Goal: Task Accomplishment & Management: Manage account settings

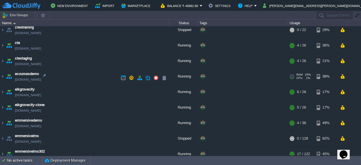
scroll to position [169, 0]
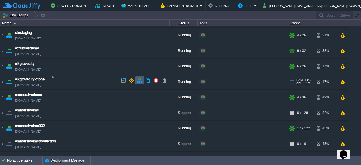
click at [139, 79] on button "button" at bounding box center [139, 80] width 5 height 5
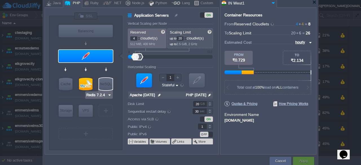
type input "MySQL CE 8.0.41"
click at [87, 84] on div at bounding box center [86, 84] width 14 height 12
type input "SQL Databases"
type input "6"
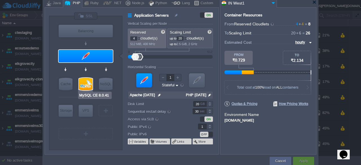
type input "MySQL CE 8.0.41"
type input "null"
type input "8.0.41-almalin..."
type input "Stateless"
type input "30"
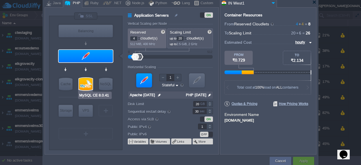
type input "0"
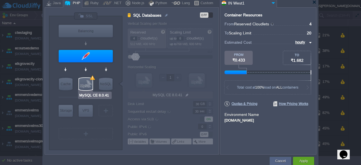
type input "Redis 7.2.4"
click at [297, 158] on div "Apply" at bounding box center [303, 161] width 21 height 8
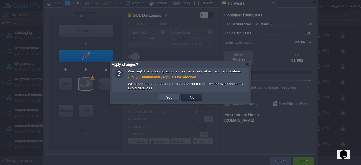
click at [172, 100] on button "Yes" at bounding box center [169, 97] width 10 height 5
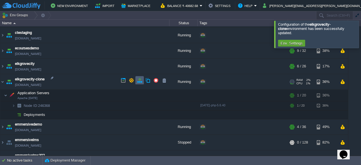
click at [141, 77] on td at bounding box center [139, 80] width 8 height 8
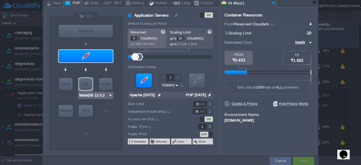
click at [110, 95] on img at bounding box center [110, 95] width 4 height 6
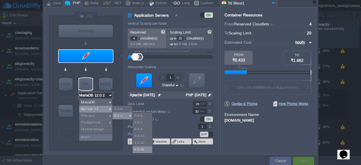
click at [144, 151] on div "8.0.41" at bounding box center [142, 149] width 20 height 7
type input "MySQL CE 8.0.41"
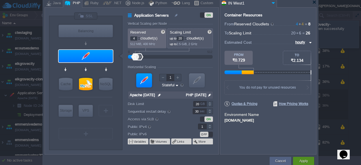
click at [307, 160] on button "Apply" at bounding box center [303, 161] width 8 height 6
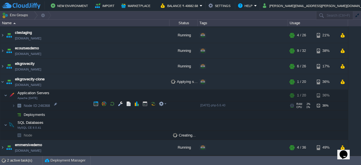
click at [259, 106] on div "[DATE]-php-5.6.40" at bounding box center [242, 105] width 88 height 9
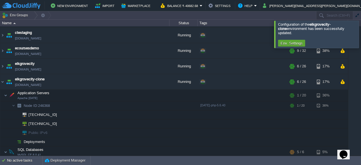
click at [360, 32] on div at bounding box center [367, 34] width 0 height 27
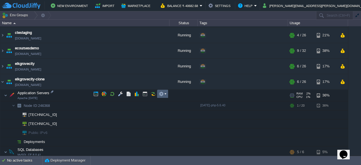
click at [165, 94] on em at bounding box center [163, 93] width 8 height 5
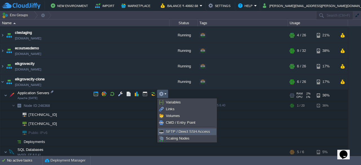
click at [169, 131] on span "SFTP / Direct SSH Access" at bounding box center [188, 131] width 44 height 4
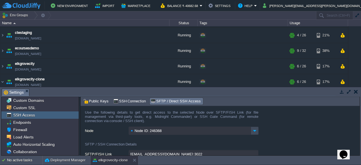
drag, startPoint x: 347, startPoint y: 91, endPoint x: 338, endPoint y: 90, distance: 9.4
click at [347, 91] on button "button" at bounding box center [348, 91] width 5 height 5
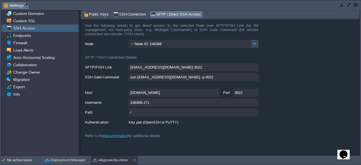
click at [304, 105] on div "246368-171" at bounding box center [222, 102] width 274 height 9
drag, startPoint x: 102, startPoint y: 12, endPoint x: 105, endPoint y: 16, distance: 4.8
click at [101, 12] on span "Public Keys" at bounding box center [95, 14] width 25 height 6
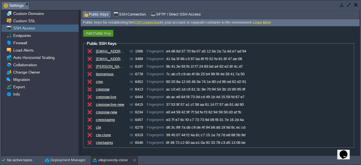
click at [109, 33] on button "Add Public Key" at bounding box center [98, 33] width 28 height 5
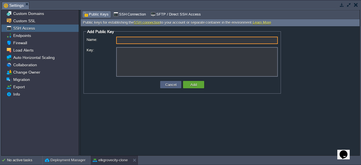
click at [127, 51] on textarea "Key:" at bounding box center [196, 62] width 161 height 30
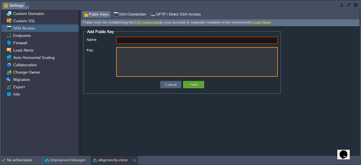
paste textarea "ssh-rsa AAAAB3NzaC1yc2EAAAADAQABAAABAQCeIEftyZd+jEjMdIkGDEXMsU/y1/Fx8CqtyBVGjWk…"
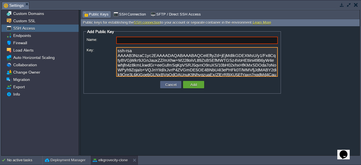
scroll to position [9, 0]
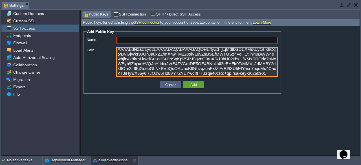
type textarea "ssh-rsa AAAAB3NzaC1yc2EAAAADAQABAAABAQCeIEftyZd+jEjMdIkGDEXMsU/y1/Fx8CqtyBVGjWk…"
click at [121, 40] on input "Name:" at bounding box center [196, 40] width 161 height 7
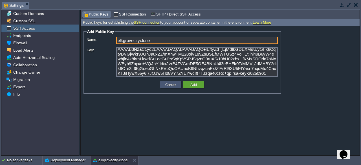
type input "elkgrovecityclone"
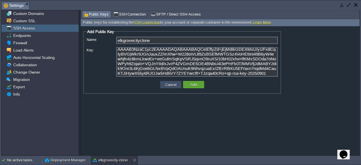
click at [166, 83] on button "Cancel" at bounding box center [170, 84] width 15 height 5
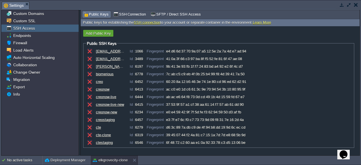
click at [340, 6] on button "button" at bounding box center [341, 4] width 5 height 5
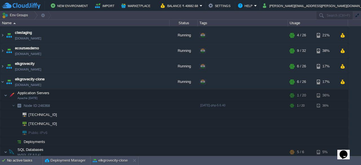
click at [4, 81] on img at bounding box center [2, 81] width 5 height 15
